Goal: Information Seeking & Learning: Learn about a topic

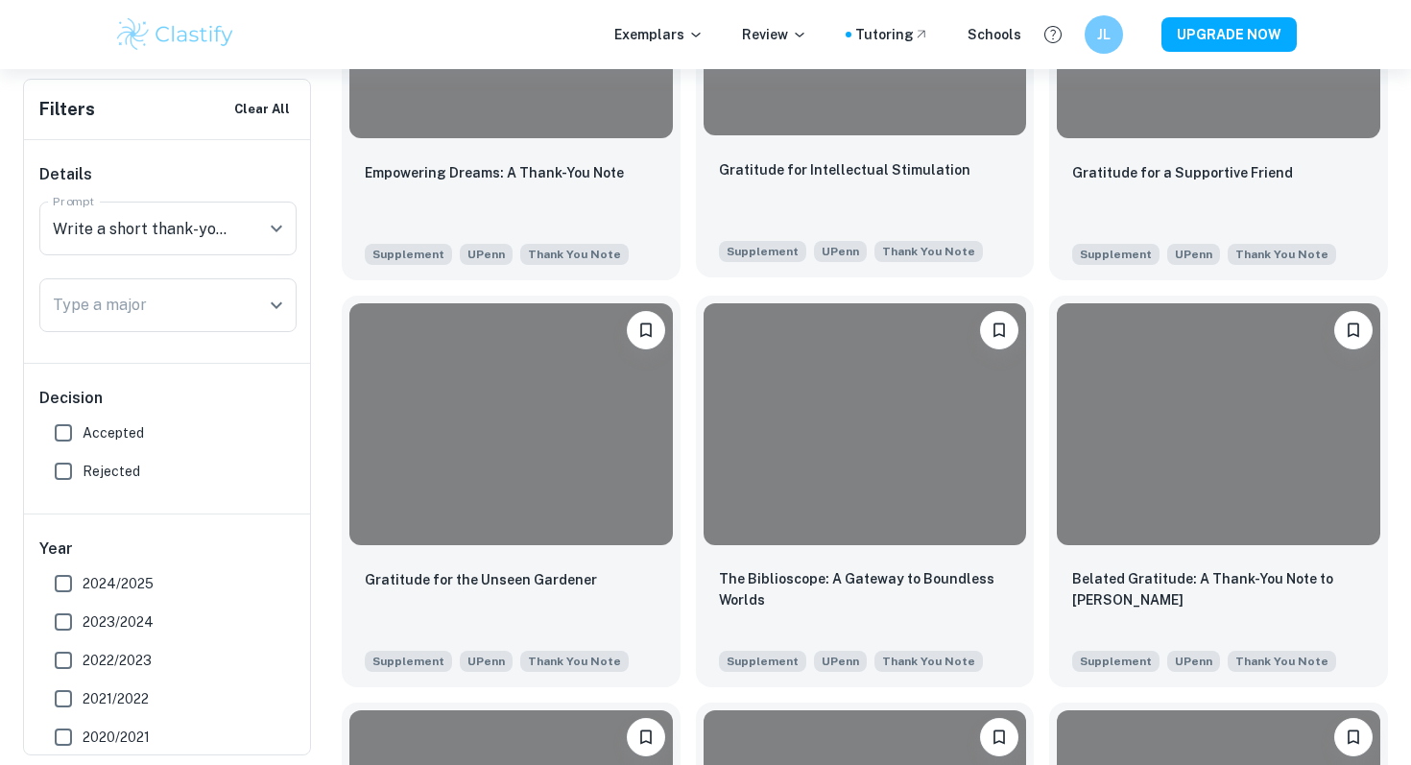
scroll to position [1133, 0]
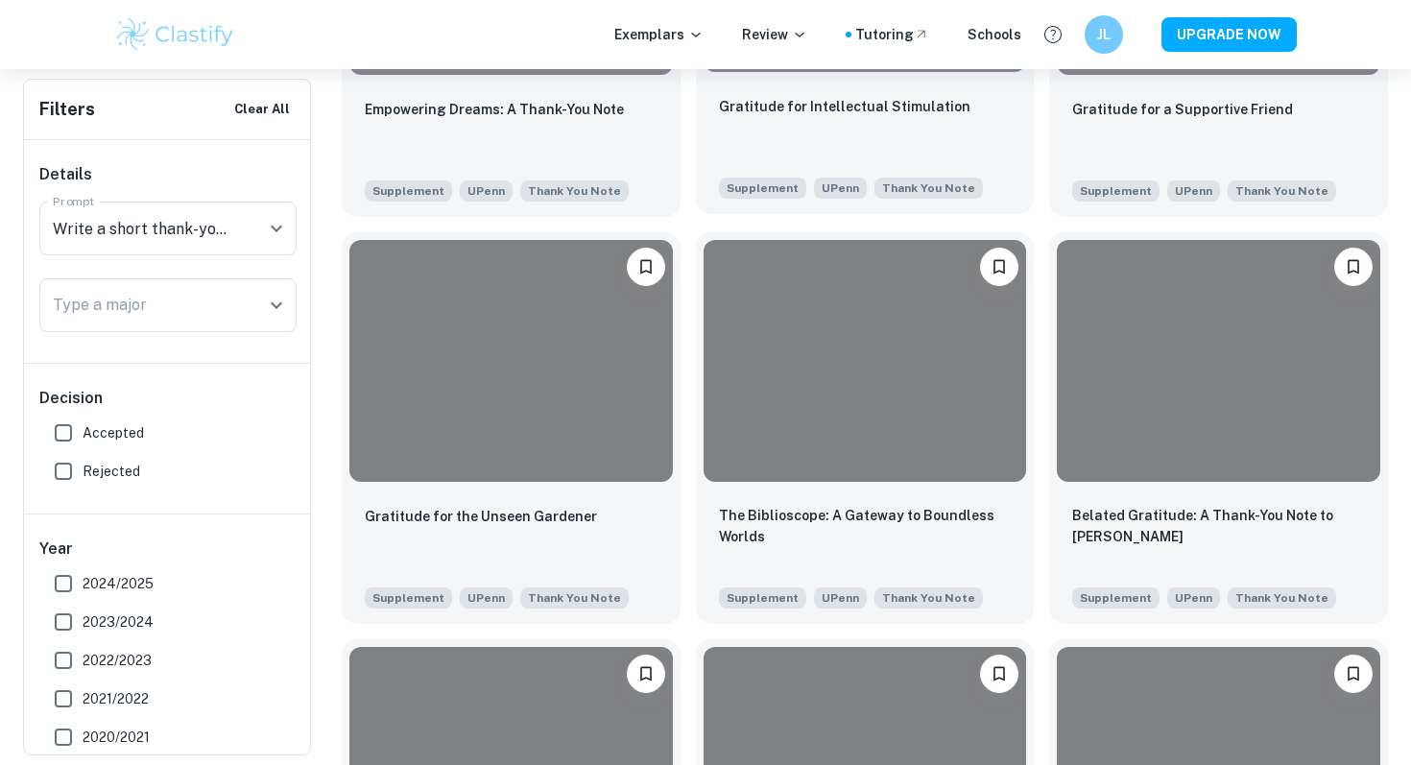
click at [899, 119] on div "Gratitude for Intellectual Stimulation" at bounding box center [865, 127] width 293 height 65
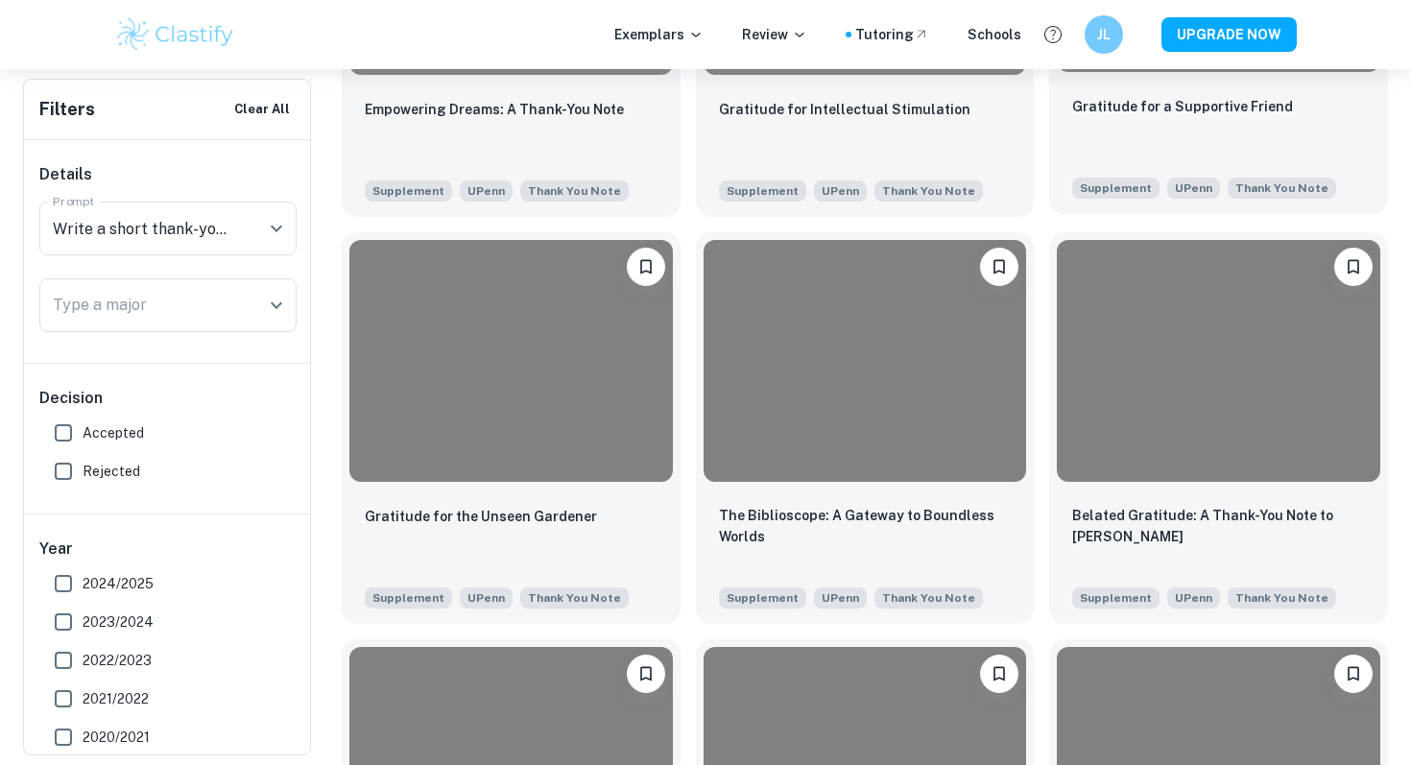
click at [1137, 121] on div "Gratitude for a Supportive Friend" at bounding box center [1218, 127] width 293 height 65
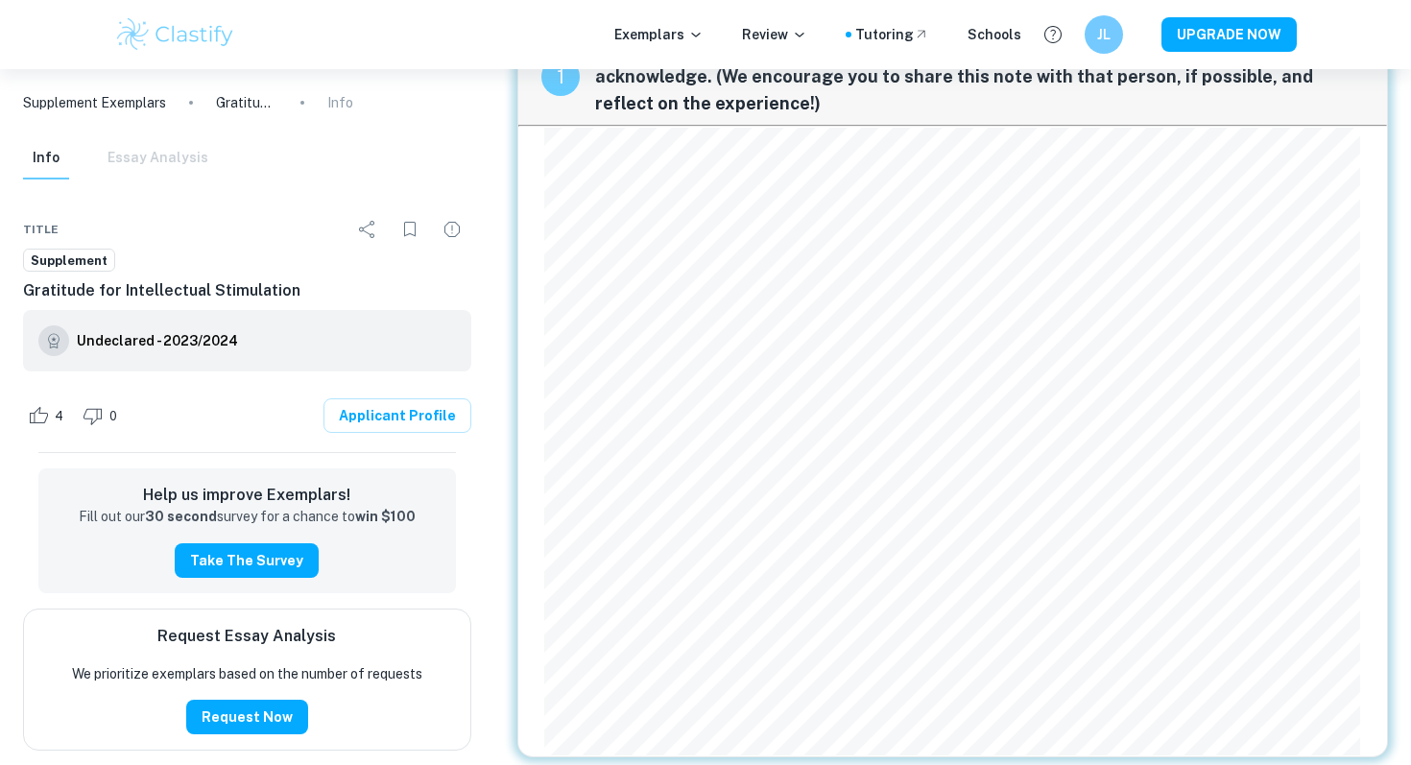
scroll to position [107, 0]
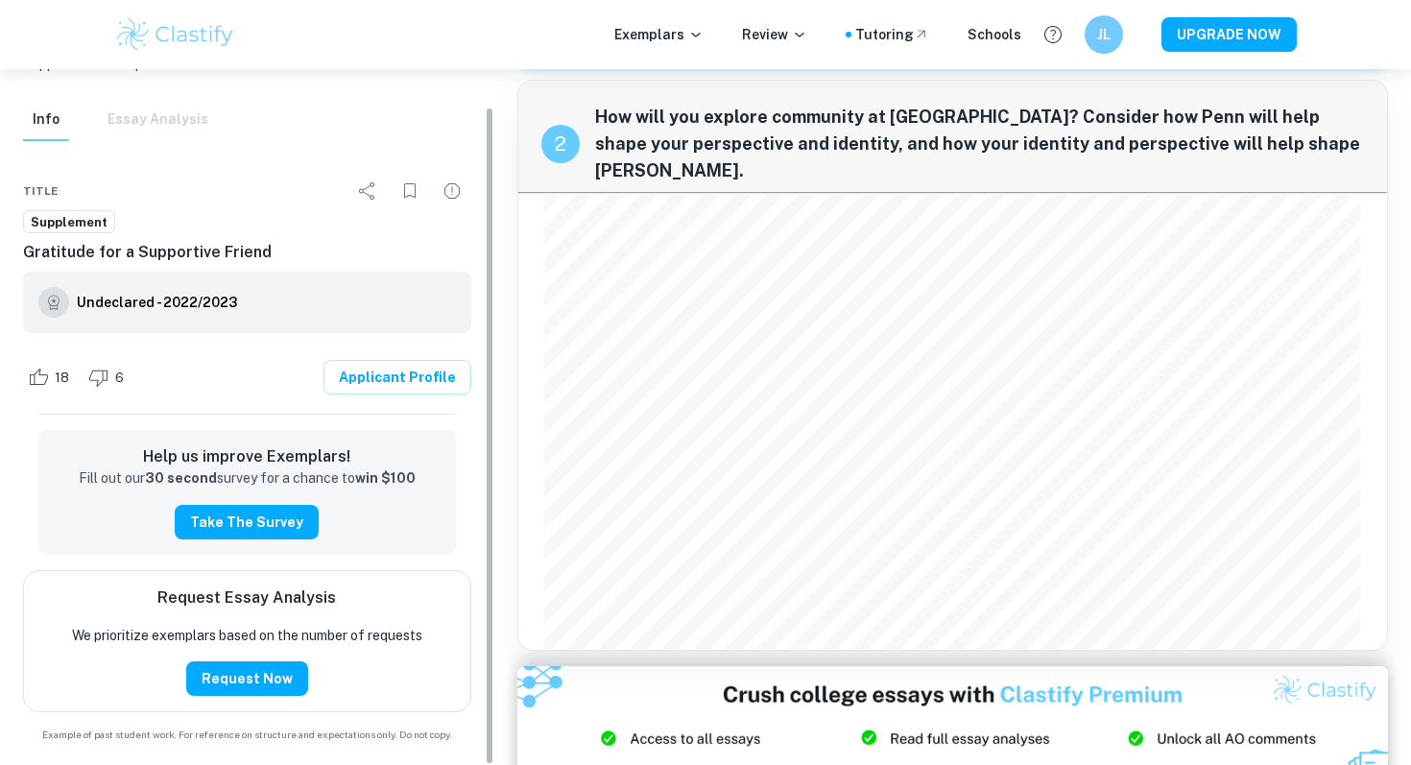
scroll to position [621, 0]
